Goal: Information Seeking & Learning: Find specific page/section

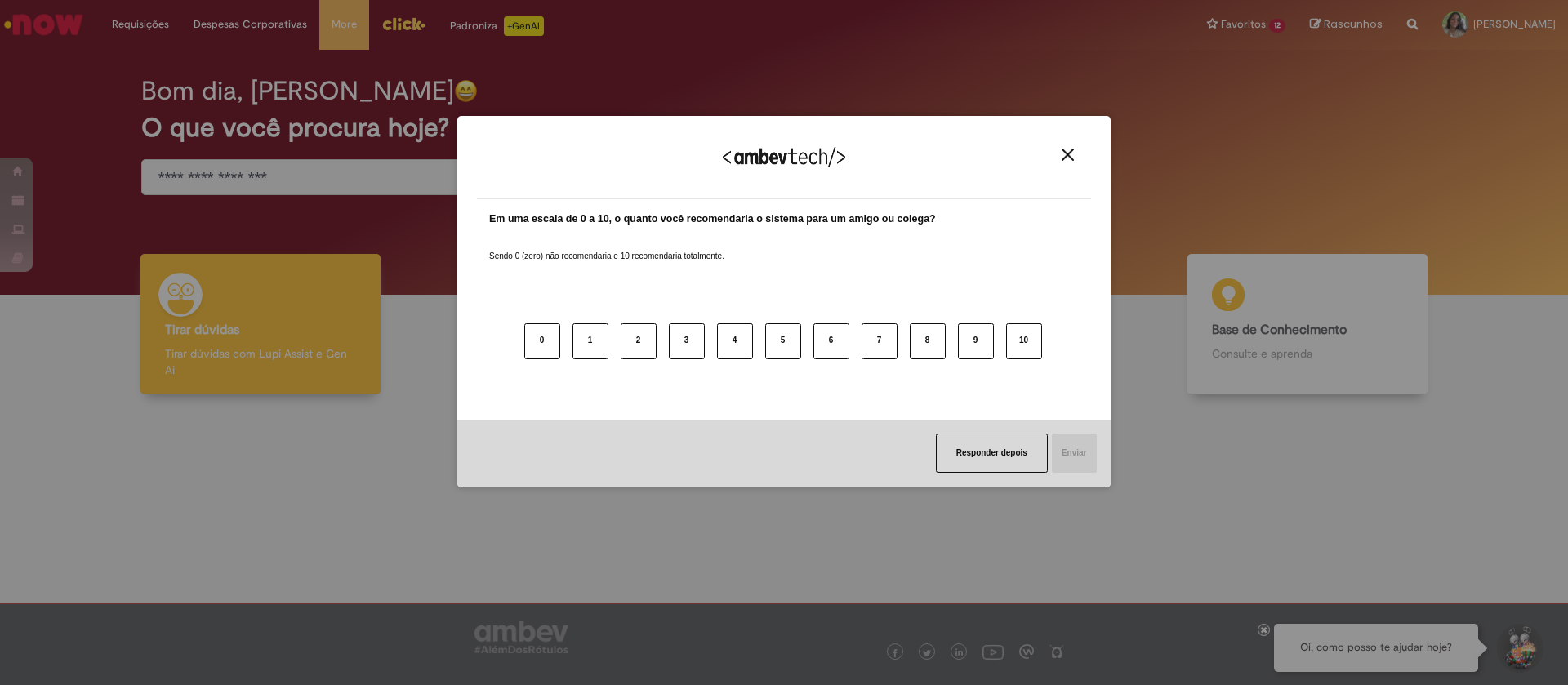
click at [1071, 146] on div "Agradecemos seu feedback!" at bounding box center [784, 167] width 614 height 64
click at [1070, 153] on img "Close" at bounding box center [1067, 155] width 12 height 12
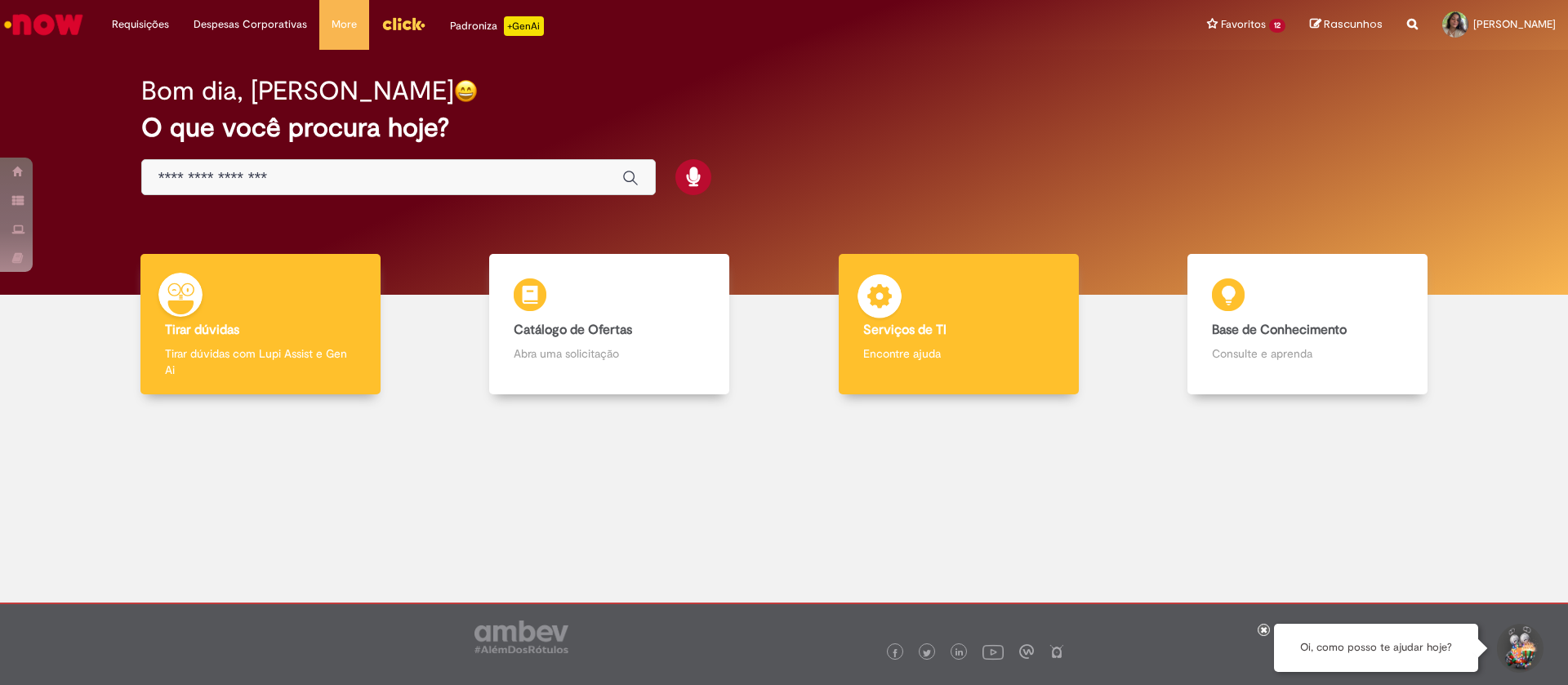
click at [930, 354] on p "Encontre ajuda" at bounding box center [958, 353] width 191 height 16
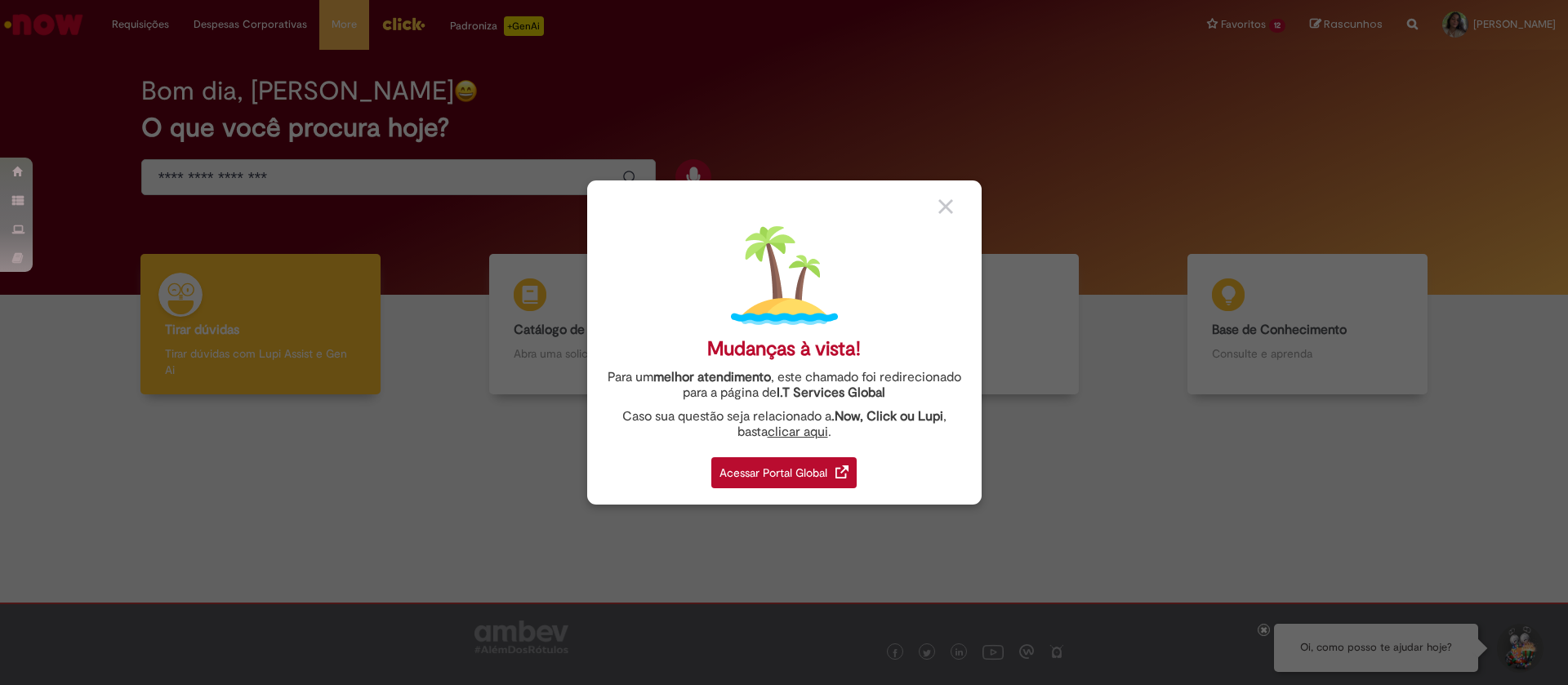
click at [791, 466] on div "Acessar Portal Global" at bounding box center [783, 473] width 145 height 31
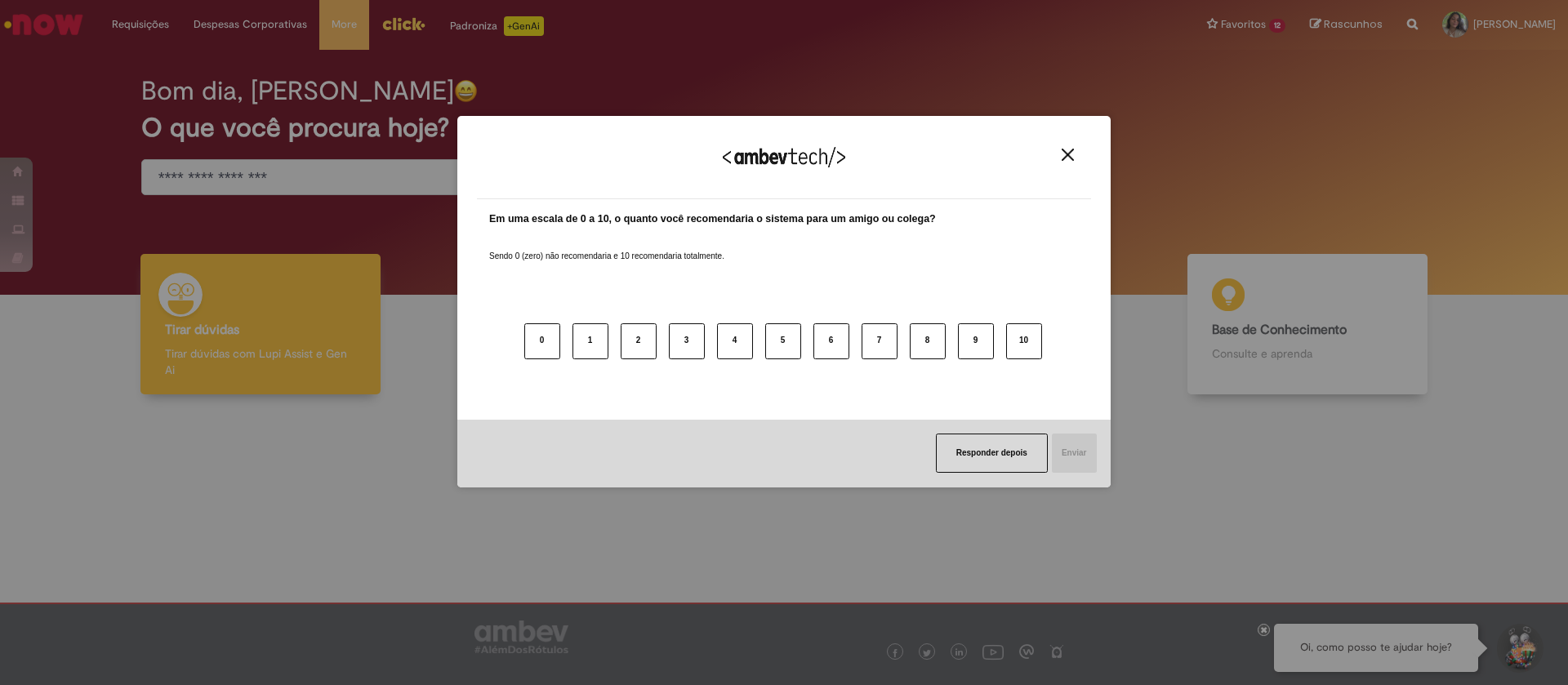
click at [1065, 149] on img "Close" at bounding box center [1067, 155] width 12 height 12
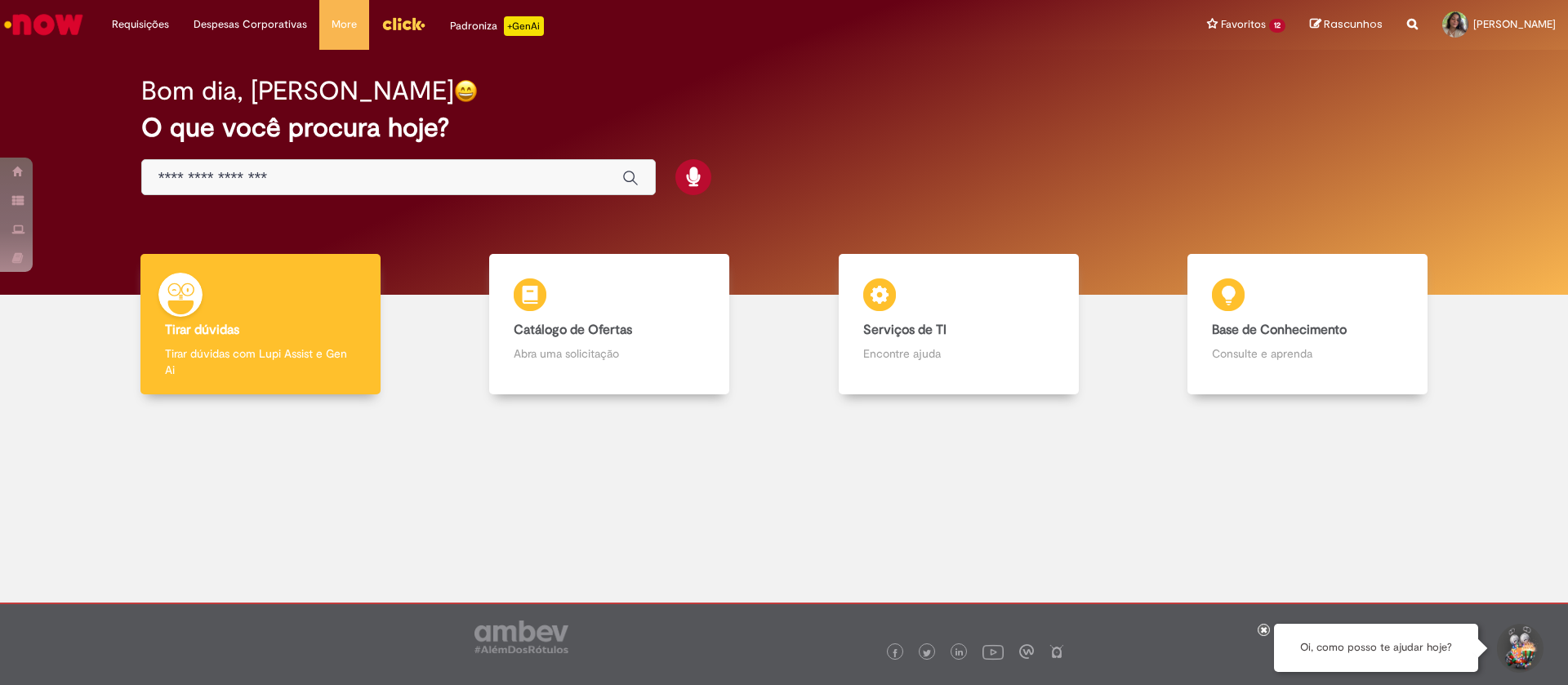
click at [411, 23] on img "Menu Cabeçalho" at bounding box center [403, 23] width 44 height 25
